Goal: Transaction & Acquisition: Purchase product/service

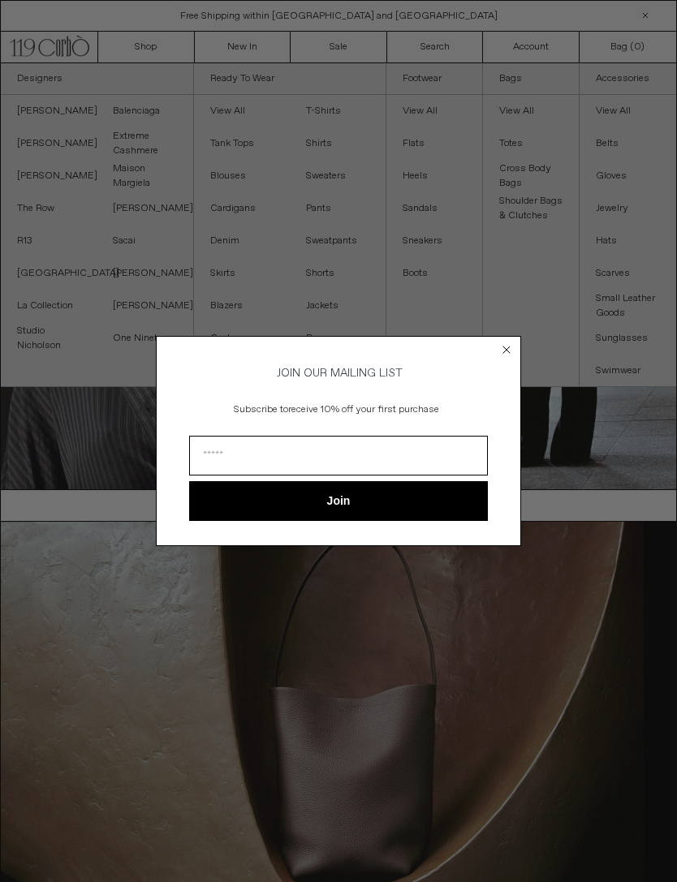
click at [500, 343] on circle "Close dialog" at bounding box center [506, 350] width 15 height 15
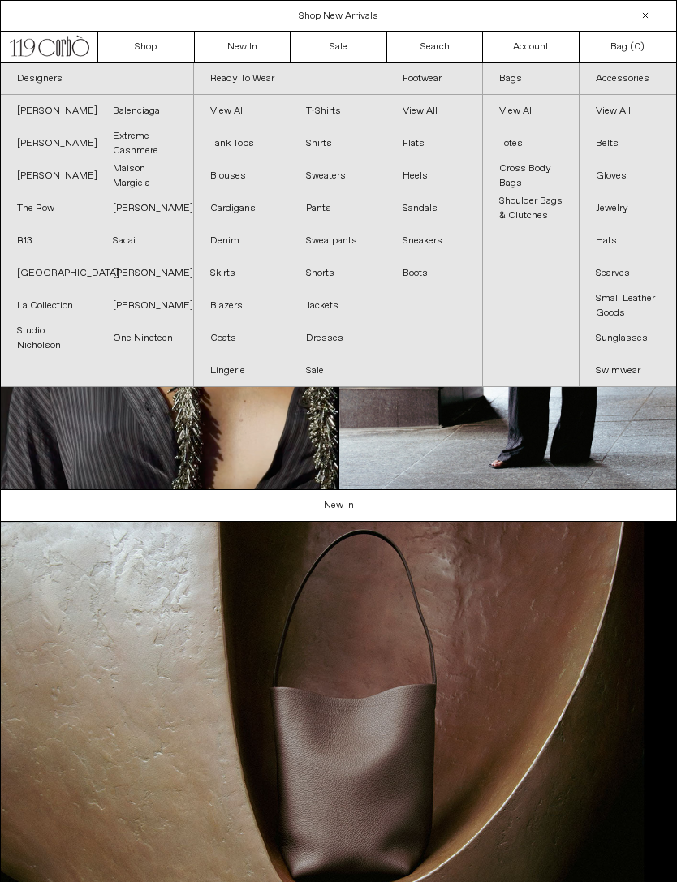
click at [125, 233] on link "Sacai" at bounding box center [145, 241] width 96 height 32
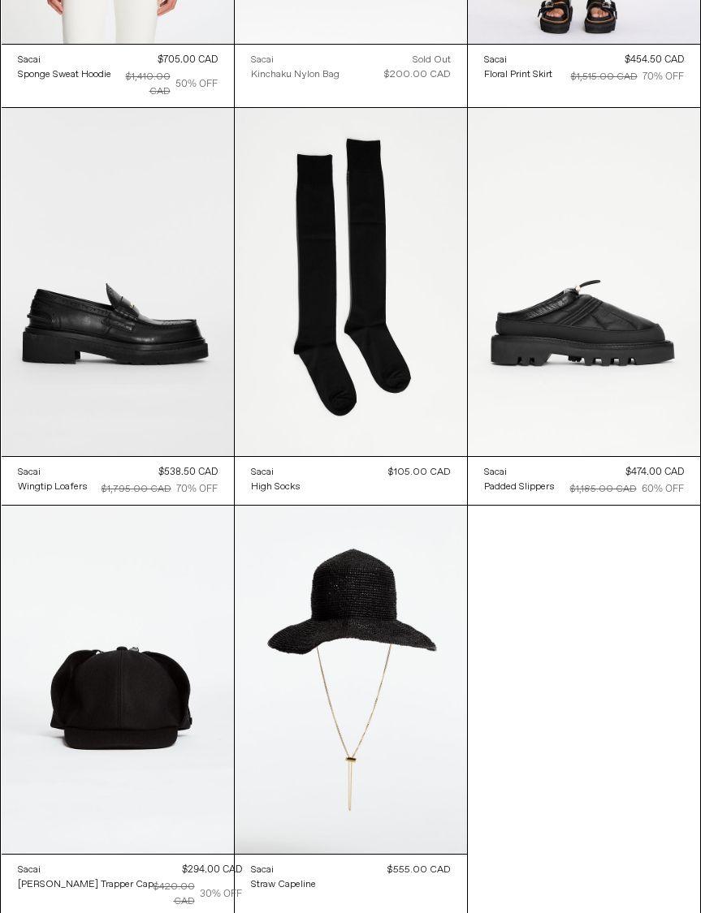
scroll to position [2873, 0]
click at [370, 313] on at bounding box center [351, 282] width 232 height 348
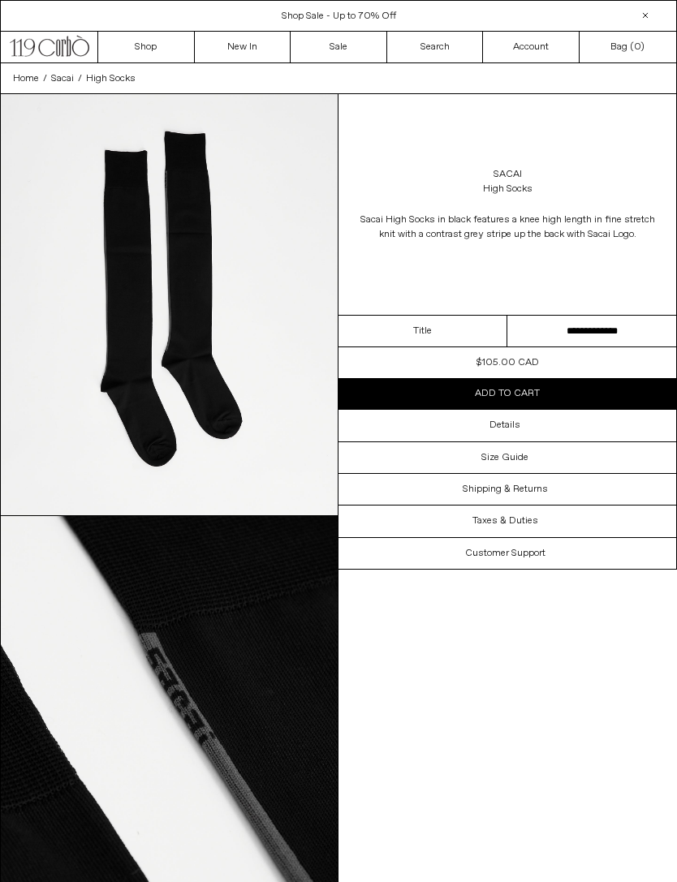
click at [503, 420] on h3 "Details" at bounding box center [504, 425] width 31 height 11
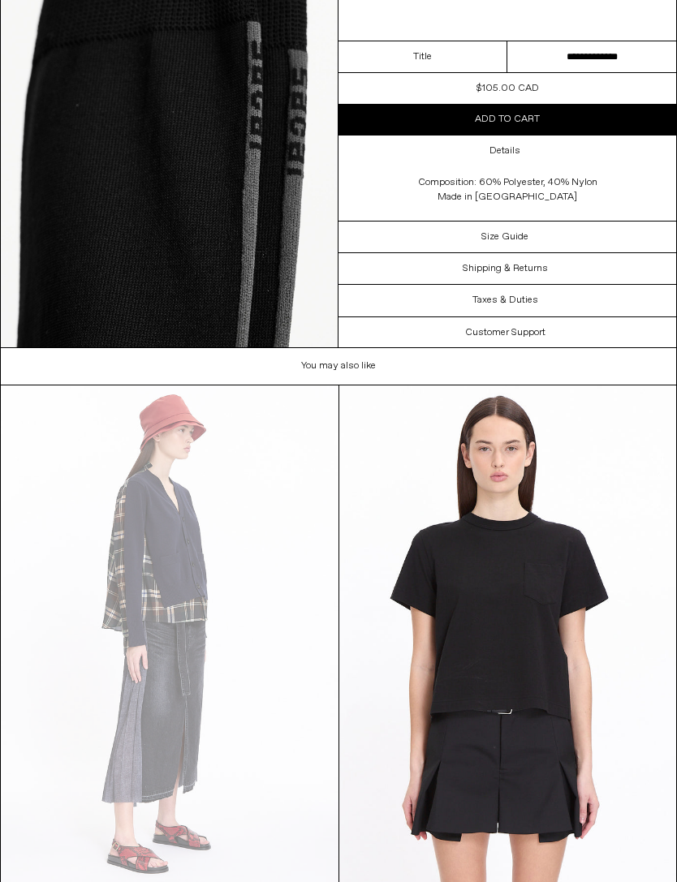
scroll to position [1011, 0]
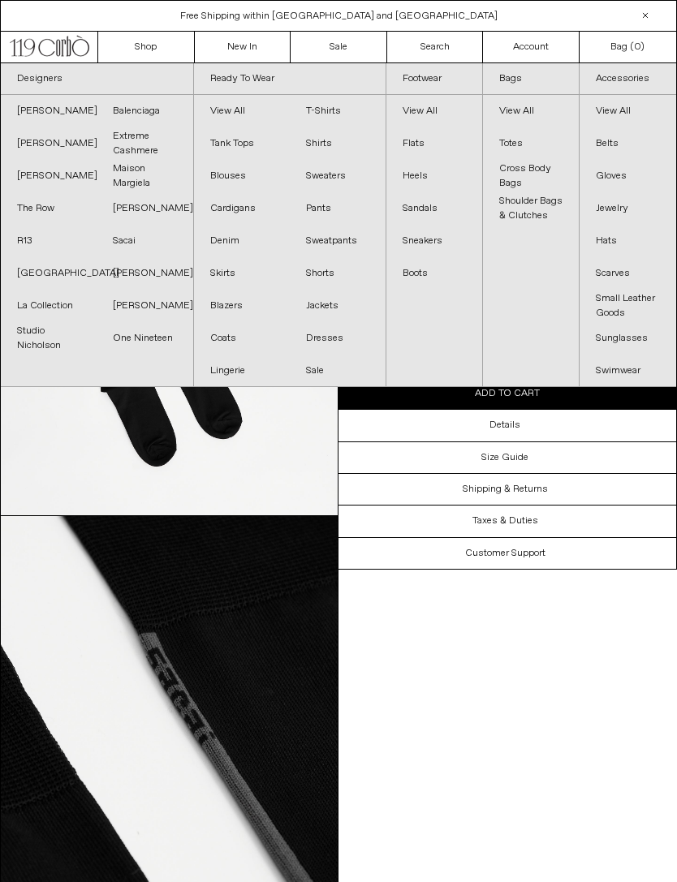
click at [131, 108] on link "Balenciaga" at bounding box center [145, 111] width 96 height 32
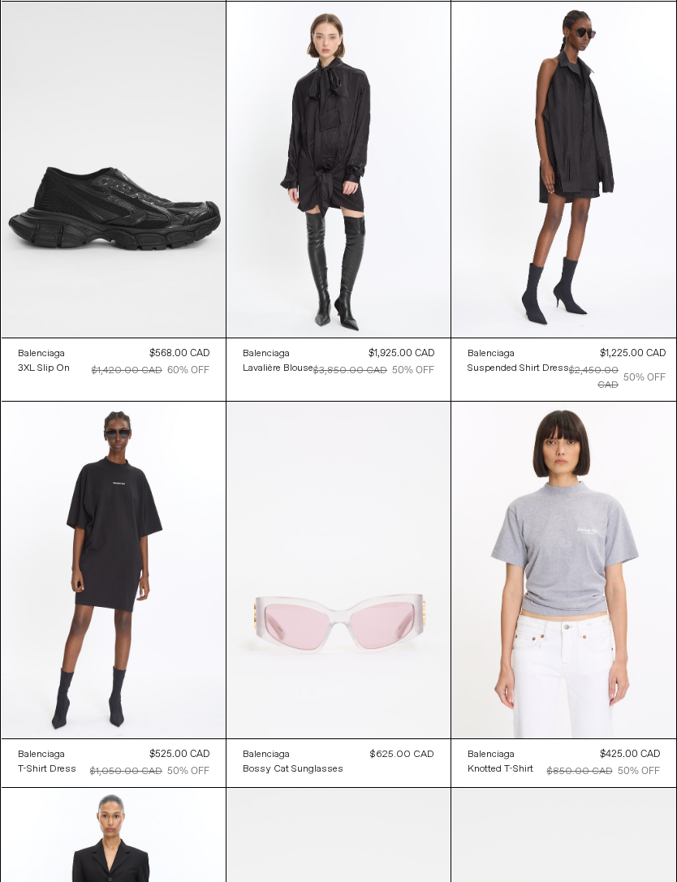
scroll to position [2870, 0]
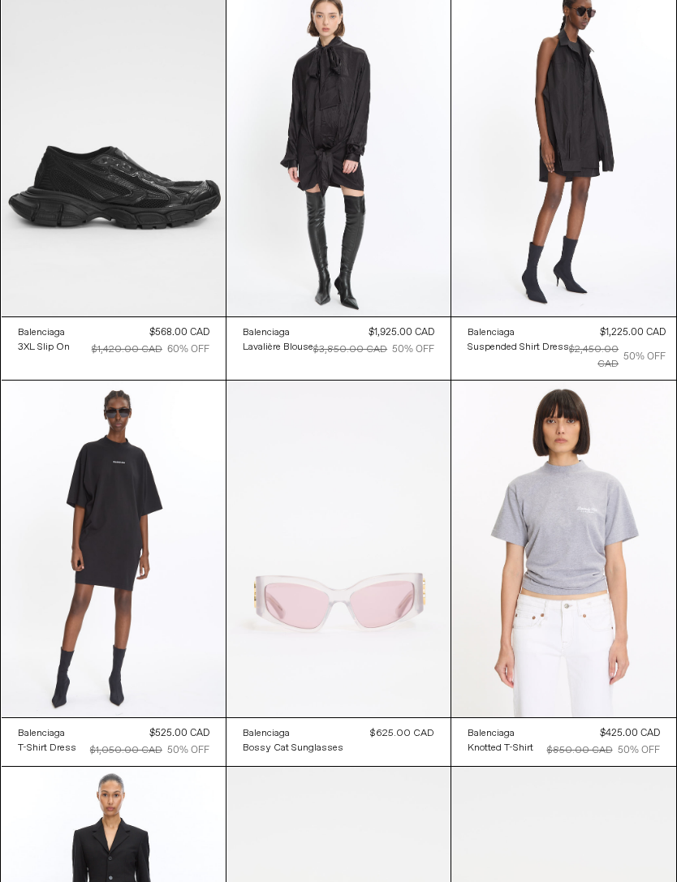
click at [114, 136] on at bounding box center [114, 149] width 224 height 336
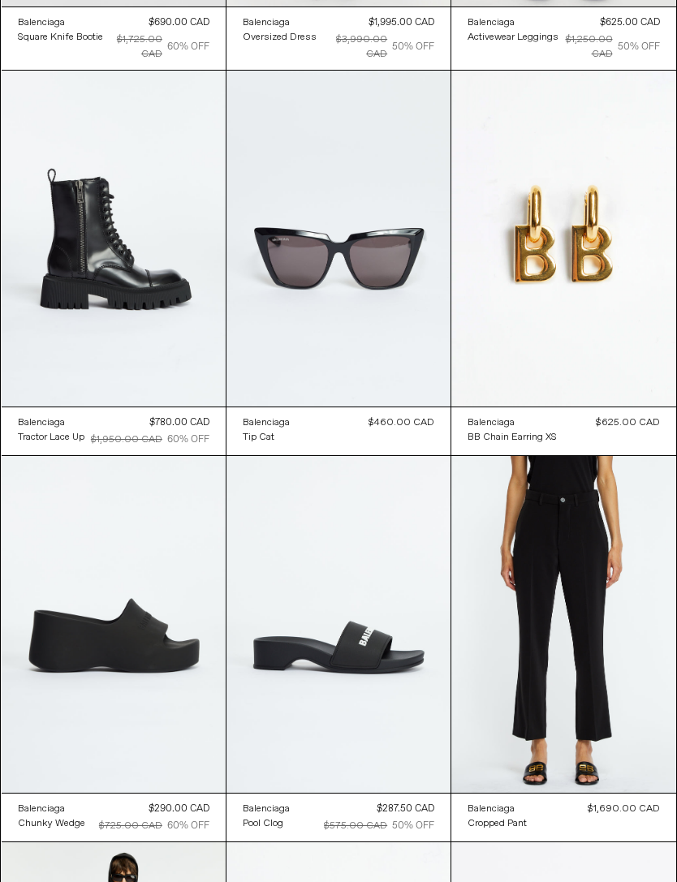
scroll to position [5151, 0]
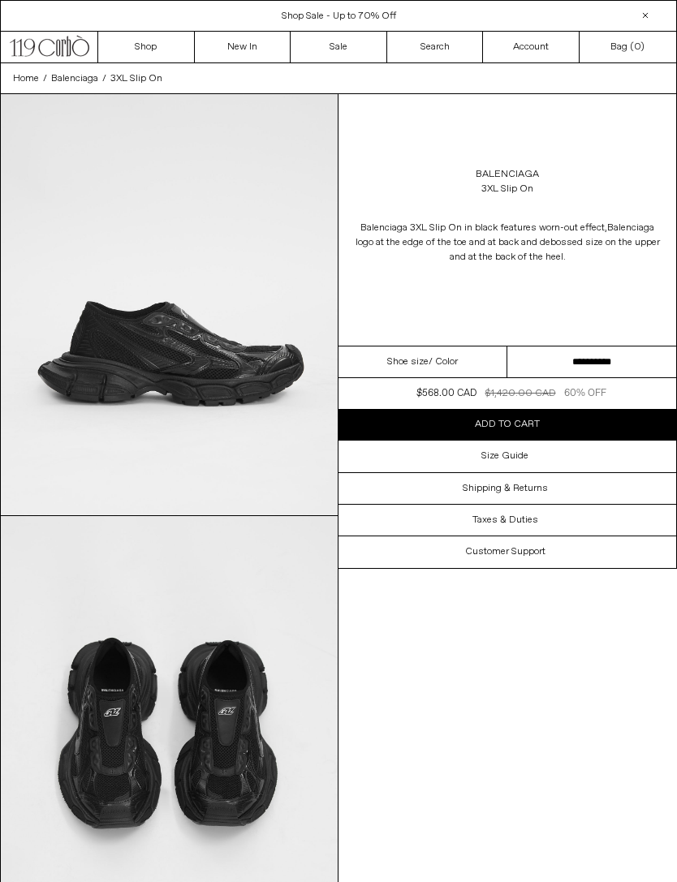
click at [606, 361] on select "**********" at bounding box center [591, 363] width 169 height 32
